Goal: Task Accomplishment & Management: Manage account settings

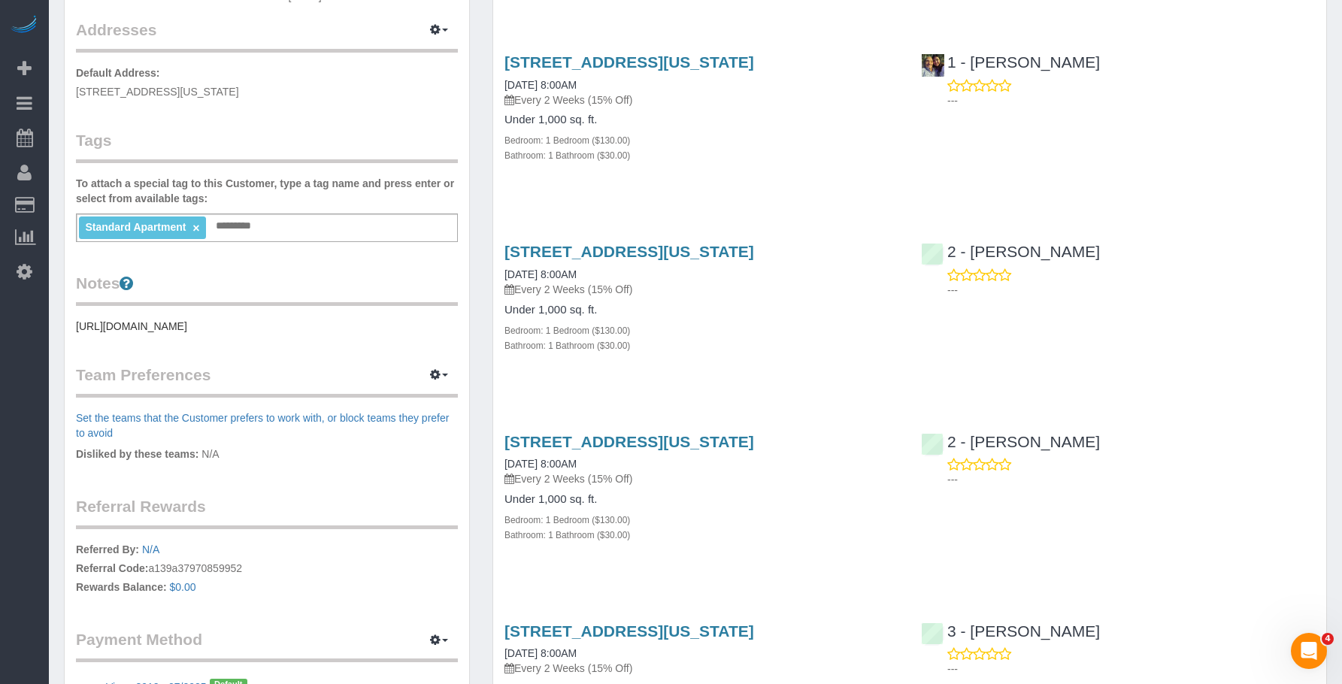
scroll to position [301, 0]
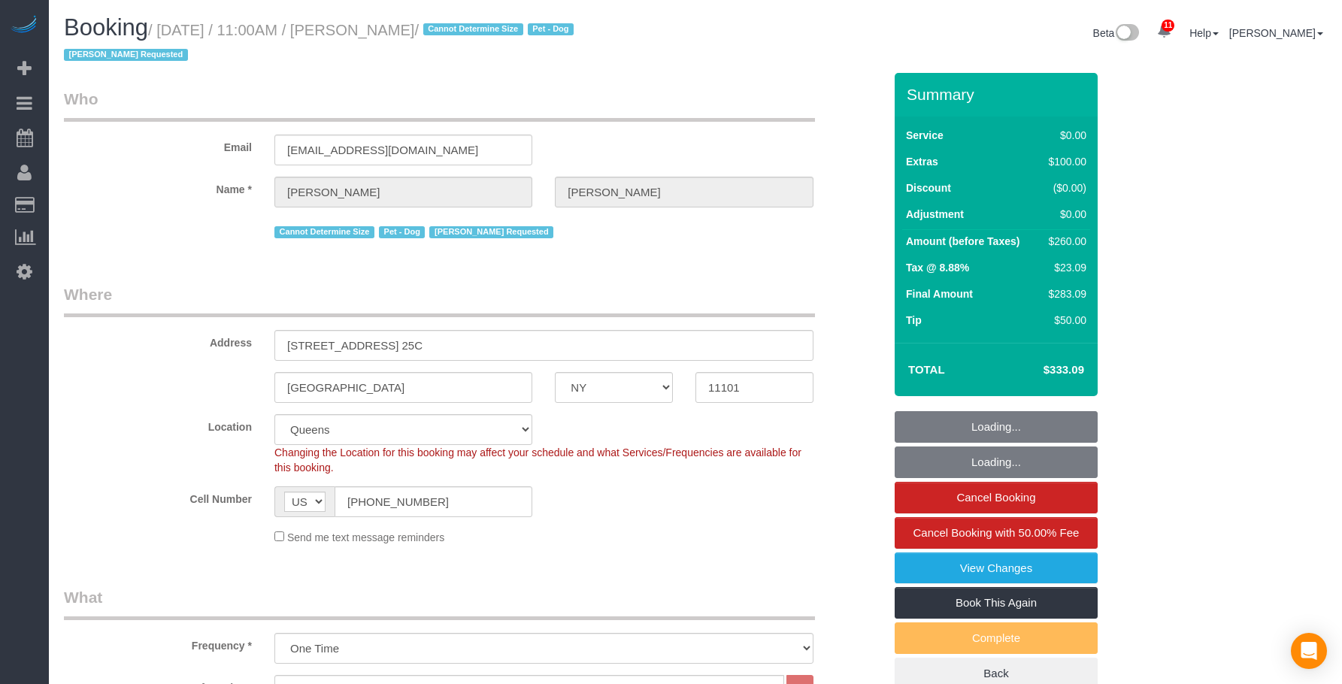
select select "NY"
select select "1"
select select "spot1"
select select "number:89"
select select "number:90"
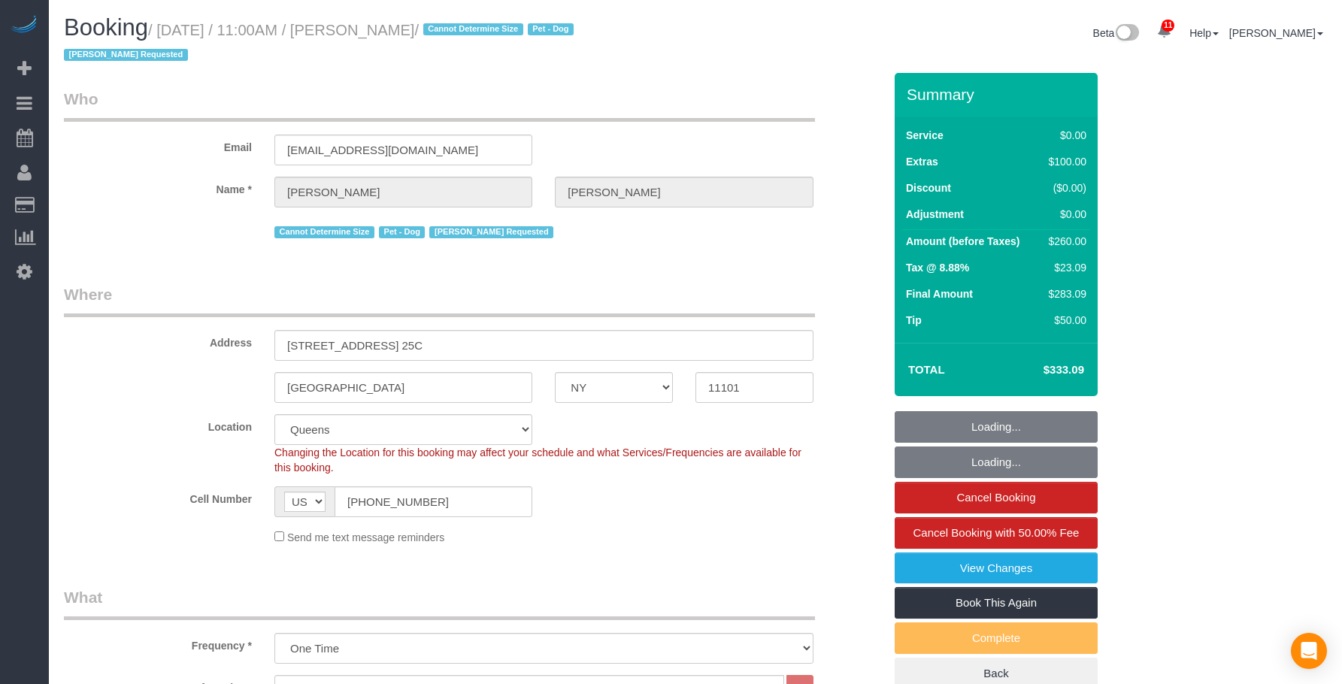
select select "number:13"
select select "number:5"
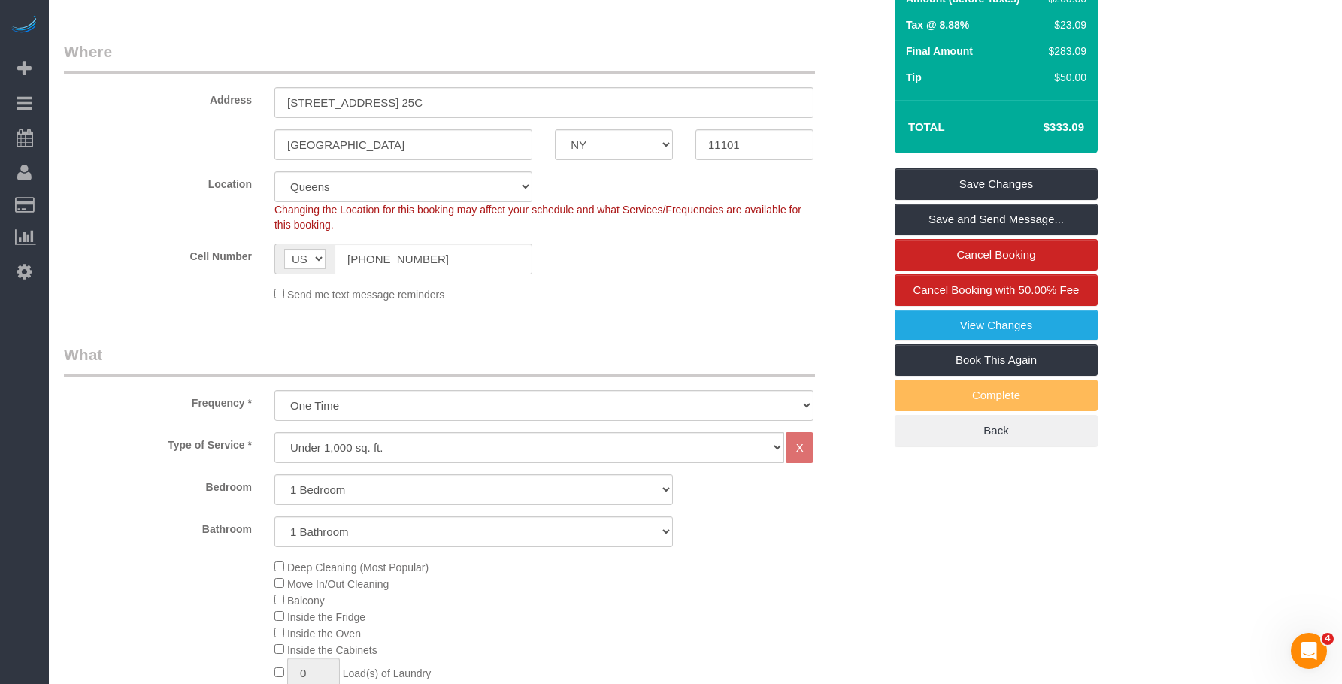
scroll to position [168, 0]
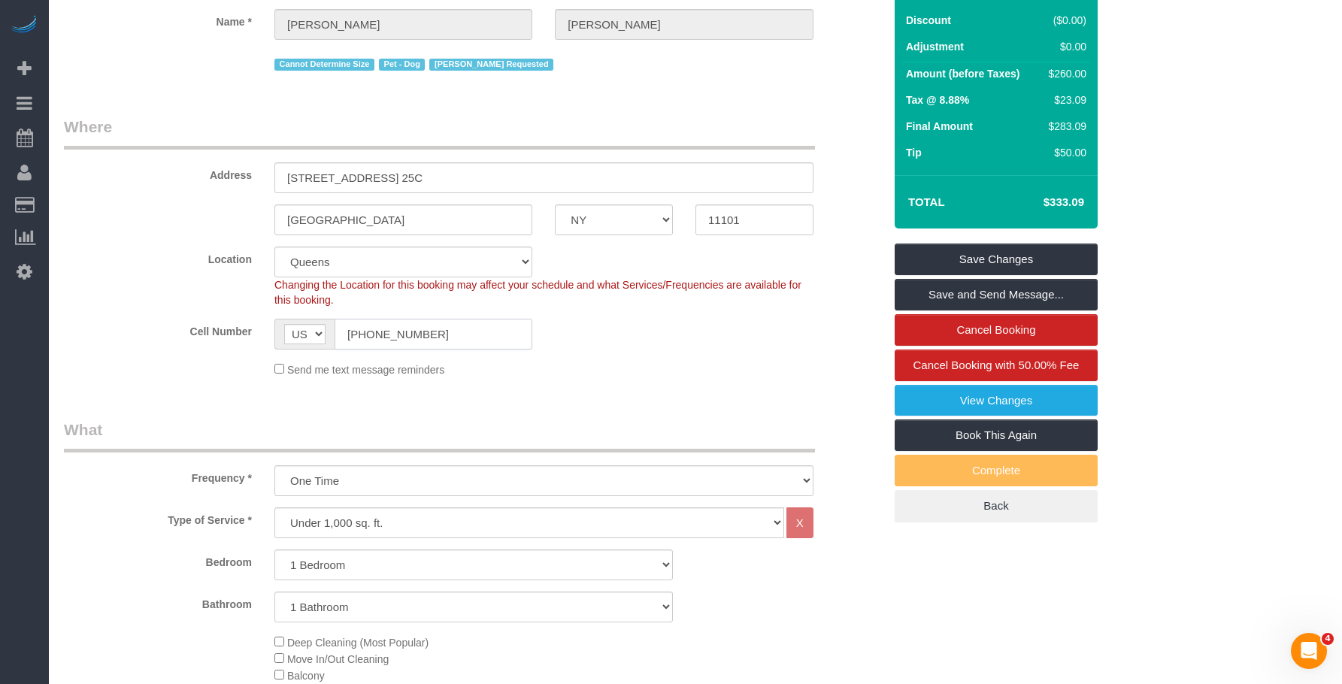
drag, startPoint x: 239, startPoint y: 341, endPoint x: 191, endPoint y: 321, distance: 52.2
click at [172, 337] on div "Cell Number AF AL DZ AD AO AI AQ AG AR AM AW AU AT AZ BS BH BD BB BY BE BZ BJ B…" at bounding box center [474, 334] width 842 height 31
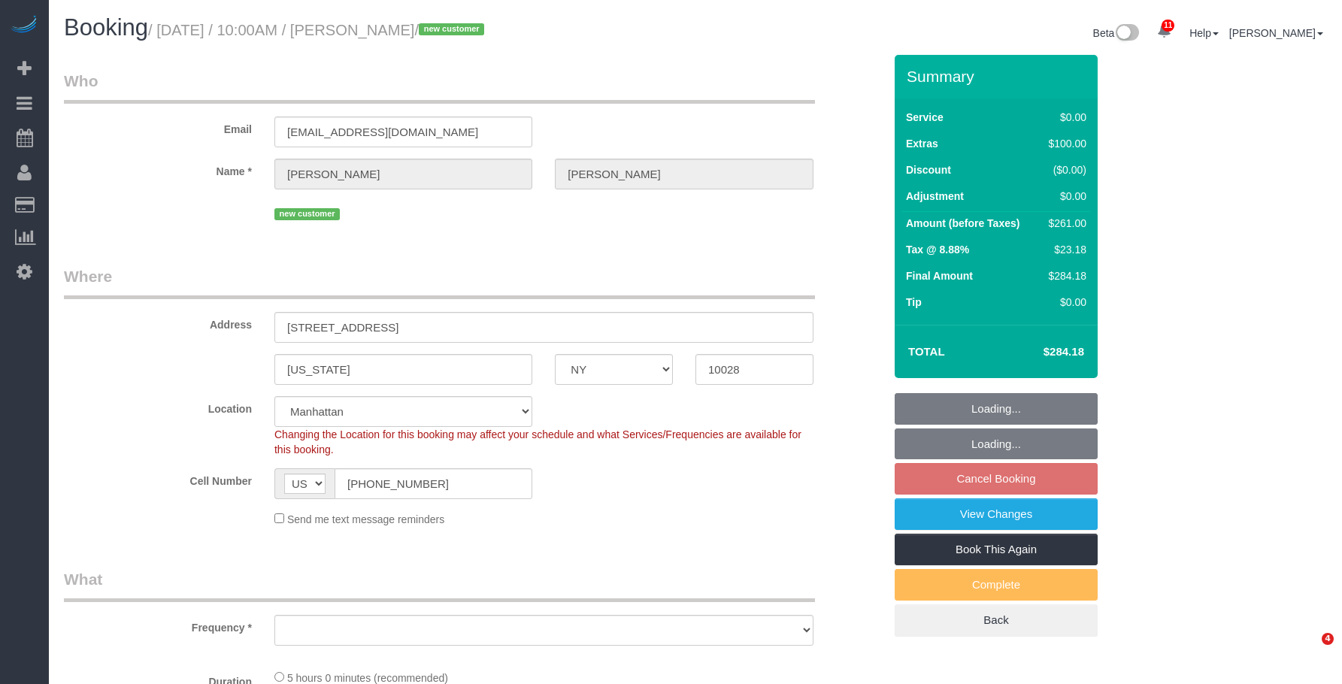
select select "NY"
select select "1"
select select "2"
select select "spot1"
select select "number:89"
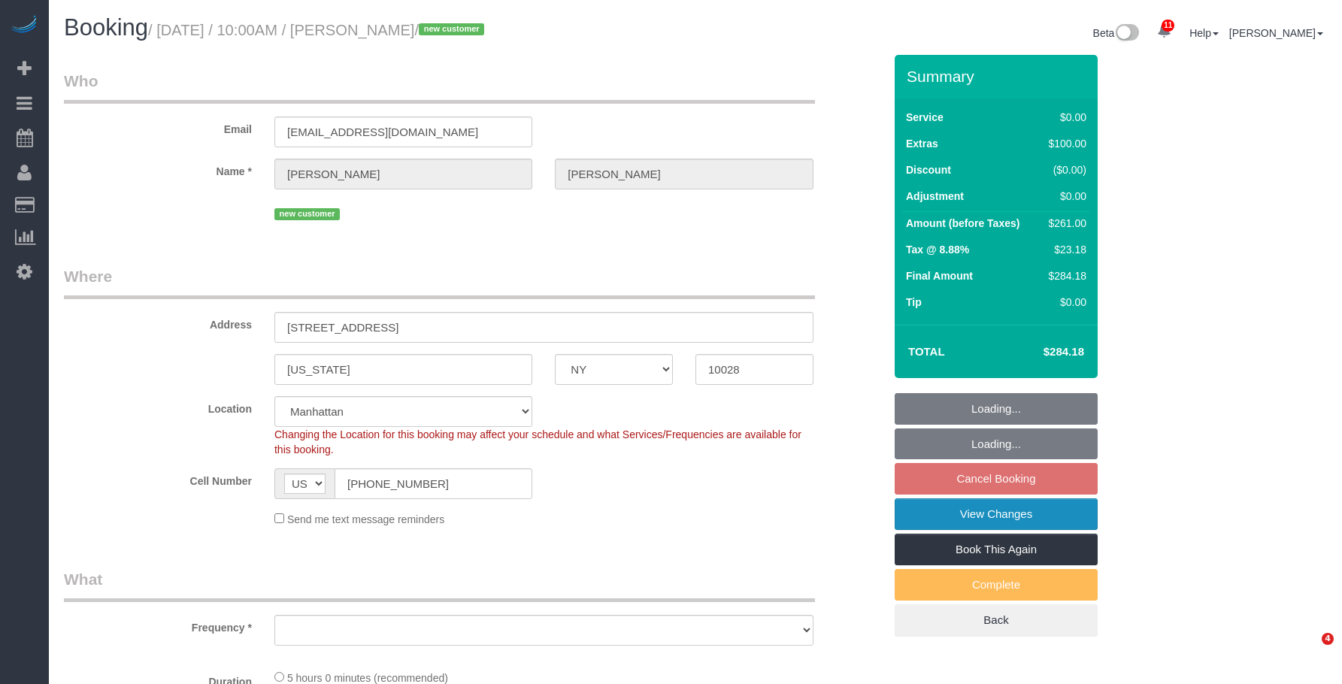
select select "number:72"
select select "number:13"
select select "number:5"
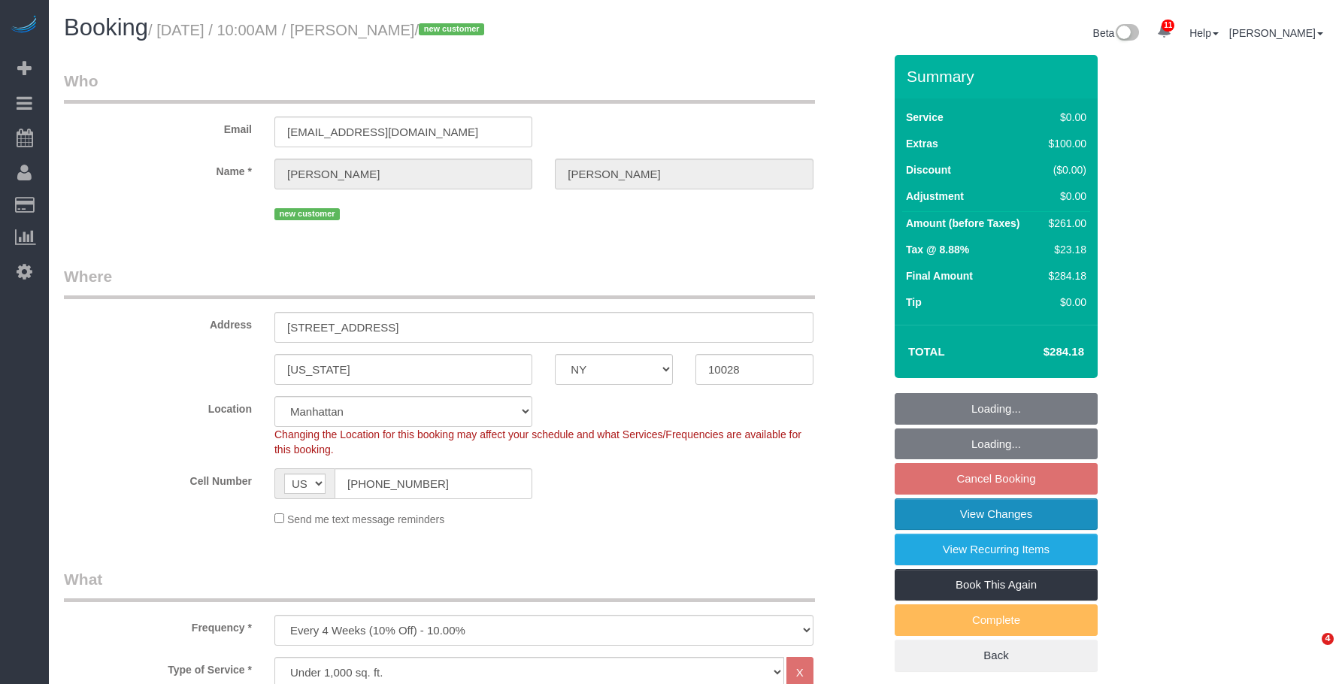
select select "object:1421"
select select "string:stripe-pm_1Rxy5n4VGloSiKo7LRxTaBkL"
drag, startPoint x: 948, startPoint y: 512, endPoint x: 825, endPoint y: 457, distance: 135.0
click at [948, 512] on link "View Changes" at bounding box center [996, 515] width 203 height 32
